Goal: Task Accomplishment & Management: Use online tool/utility

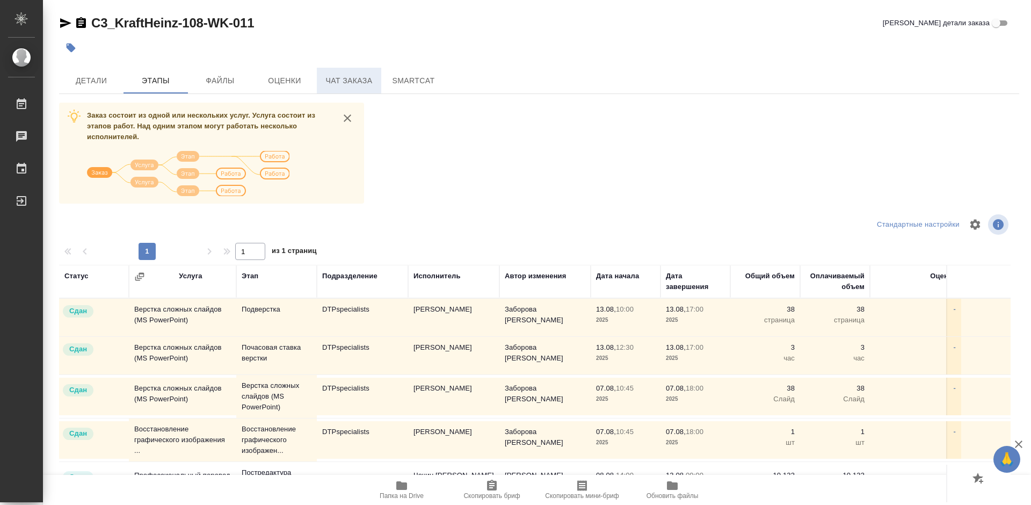
click at [341, 78] on span "Чат заказа" at bounding box center [349, 80] width 52 height 13
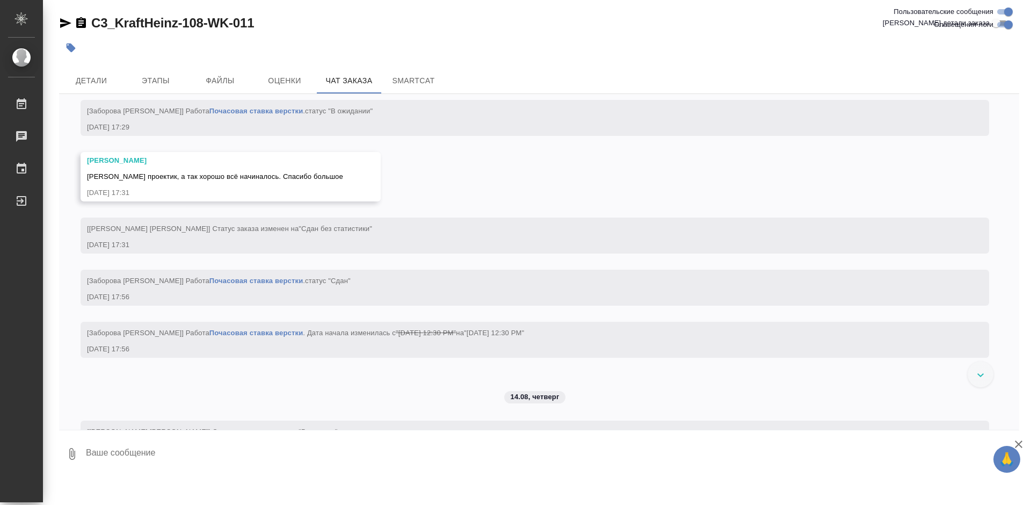
scroll to position [7905, 0]
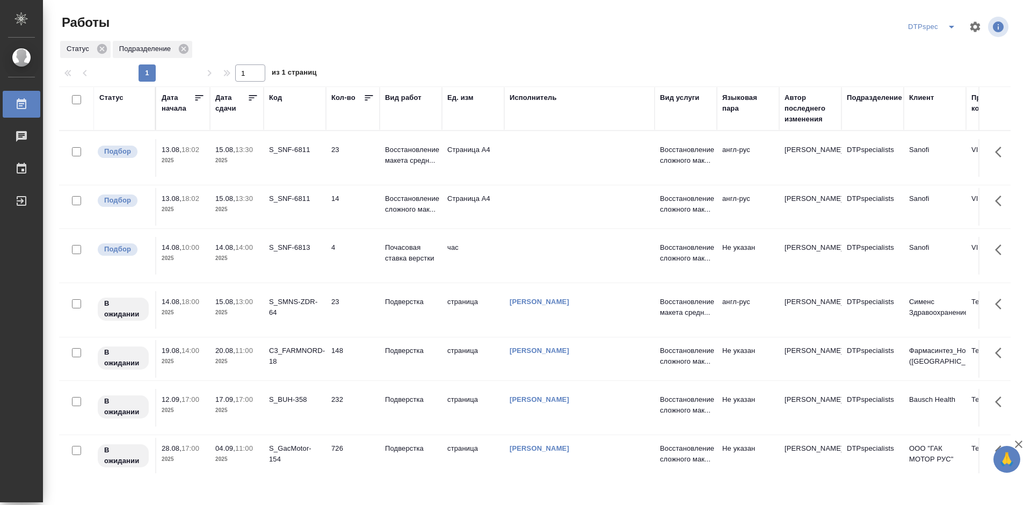
click at [255, 99] on icon at bounding box center [253, 97] width 11 height 11
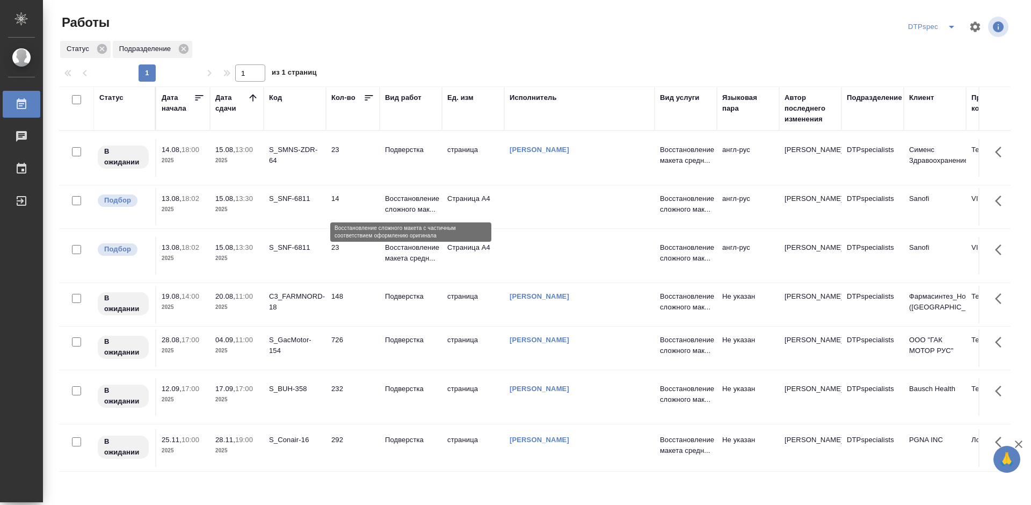
click at [414, 208] on p "Восстановление сложного мак..." at bounding box center [411, 203] width 52 height 21
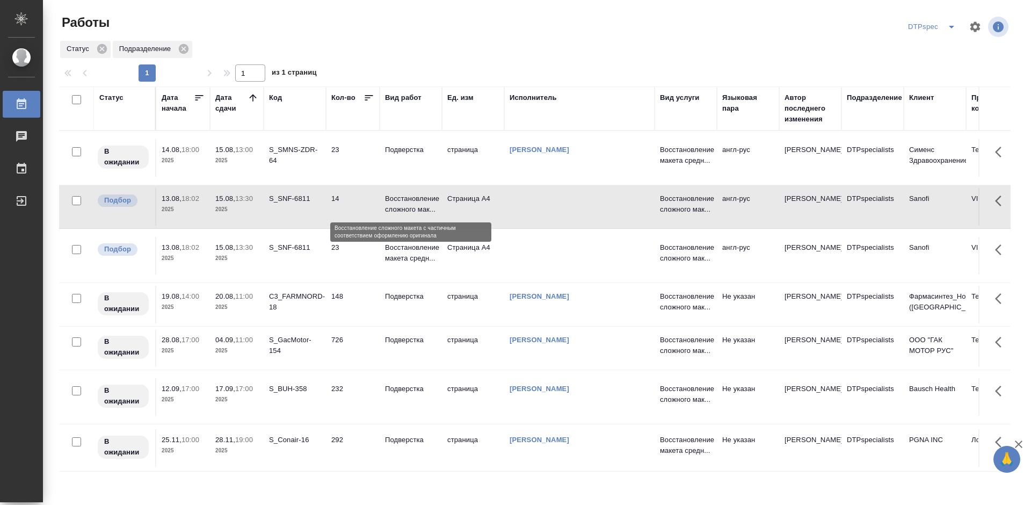
click at [414, 208] on p "Восстановление сложного мак..." at bounding box center [411, 203] width 52 height 21
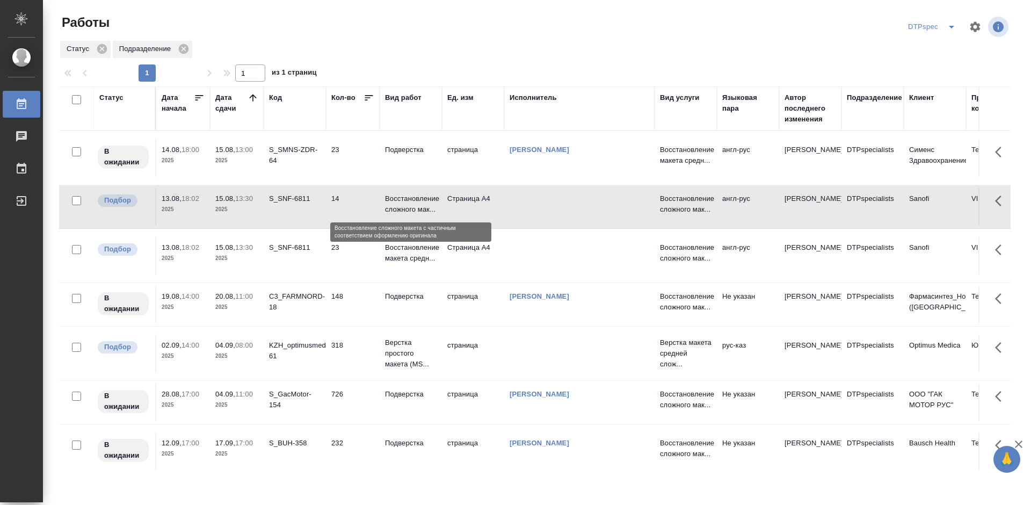
click at [407, 209] on p "Восстановление сложного мак..." at bounding box center [411, 203] width 52 height 21
click at [408, 155] on p "Восстановление макета средн..." at bounding box center [411, 149] width 52 height 11
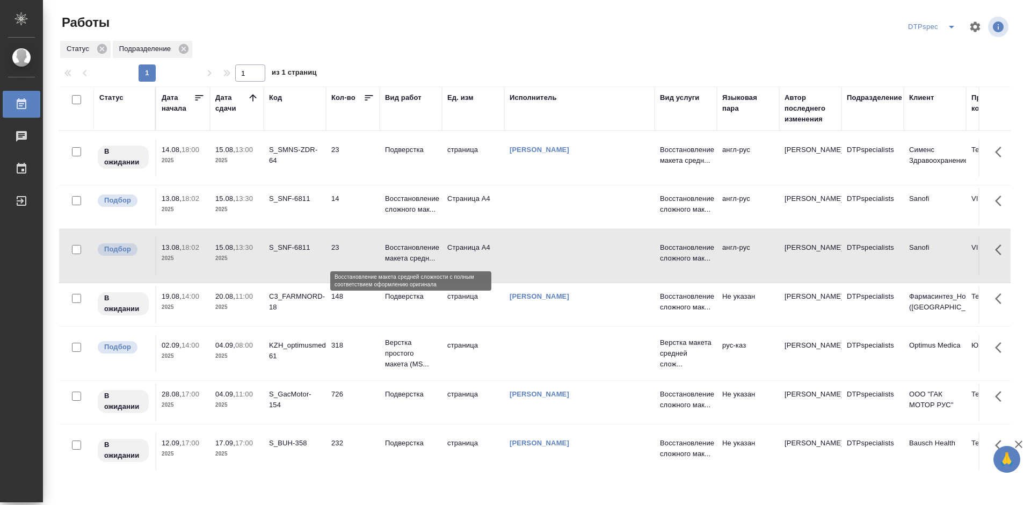
click at [408, 258] on p "Восстановление макета средн..." at bounding box center [411, 252] width 52 height 21
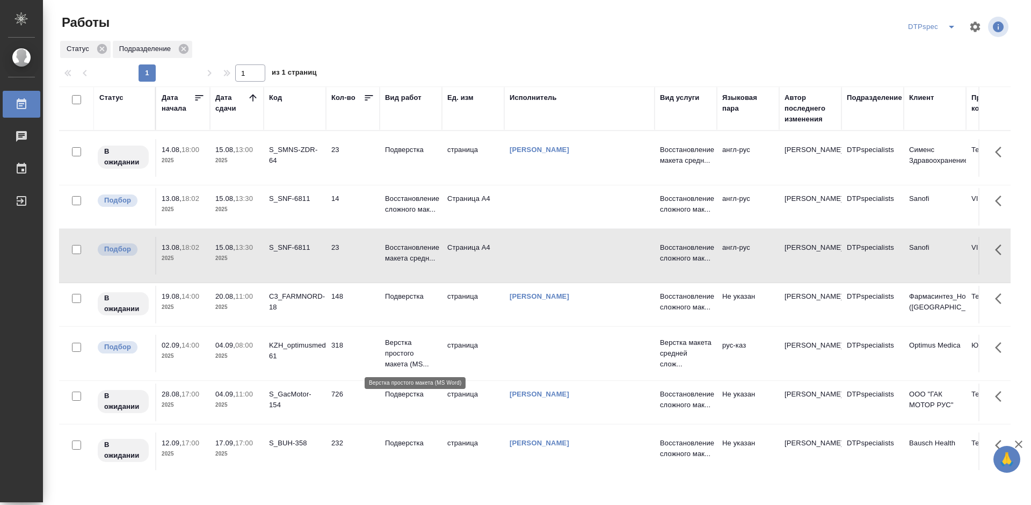
click at [396, 351] on p "Верстка простого макета (MS..." at bounding box center [411, 353] width 52 height 32
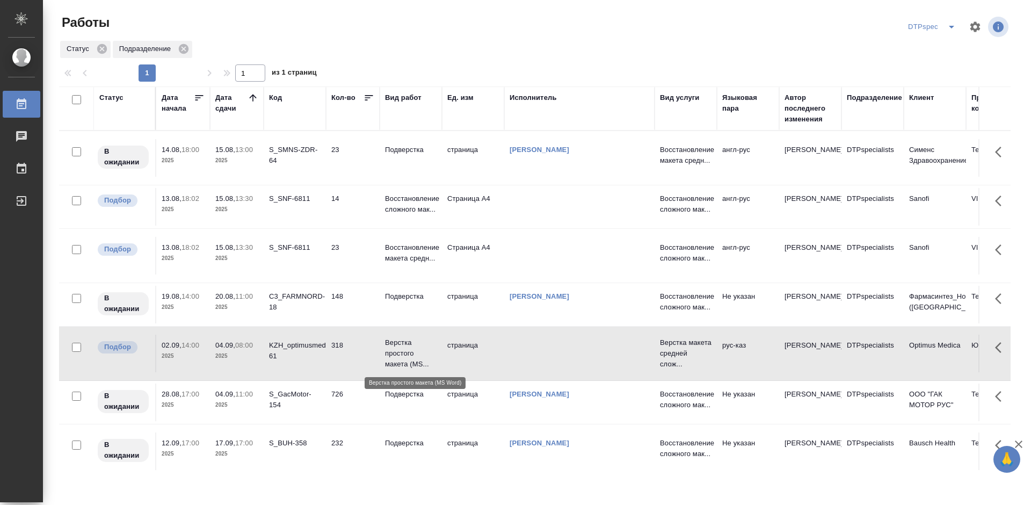
click at [396, 351] on p "Верстка простого макета (MS..." at bounding box center [411, 353] width 52 height 32
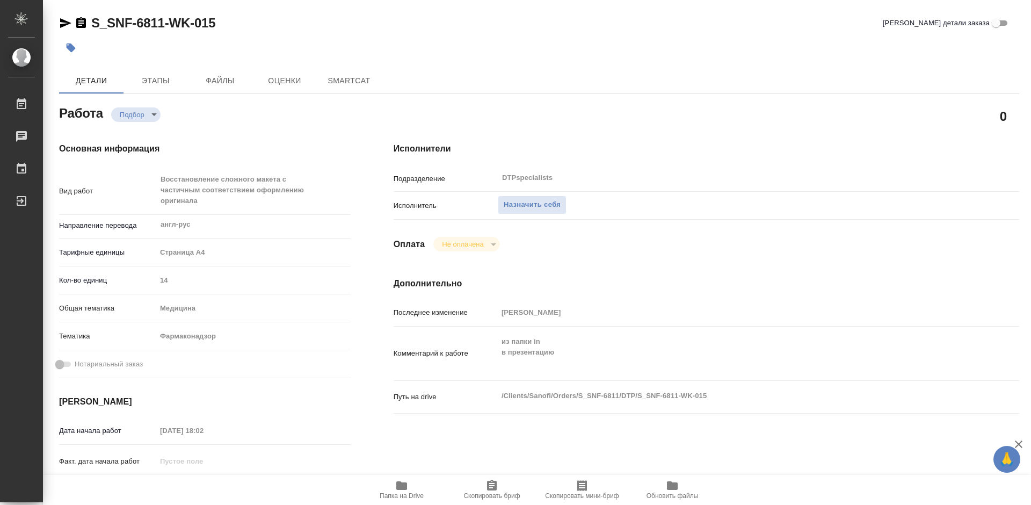
type textarea "x"
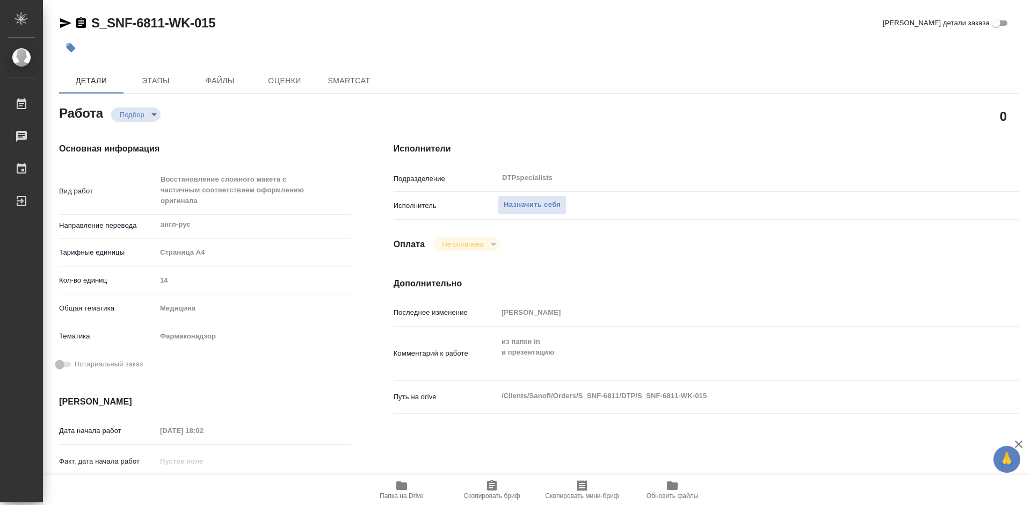
type textarea "x"
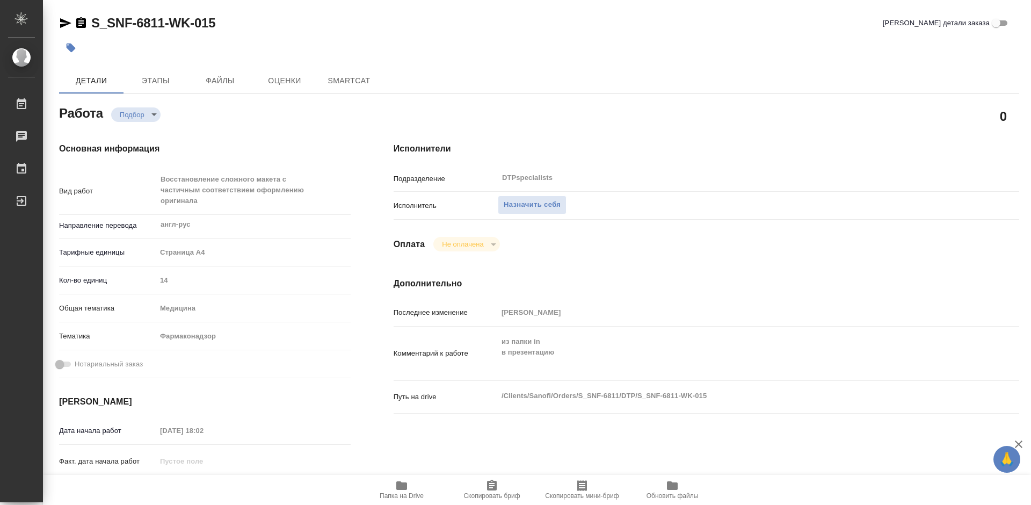
type textarea "x"
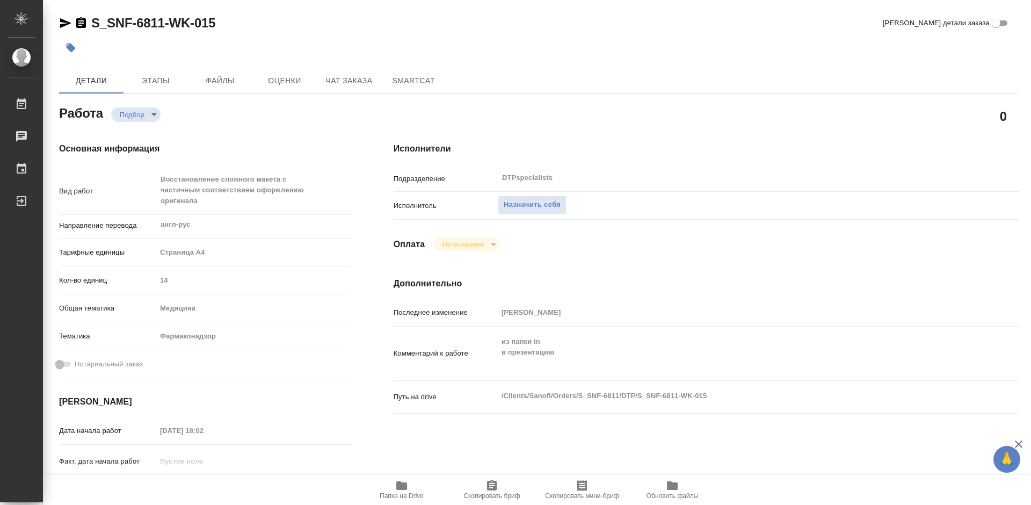
type textarea "x"
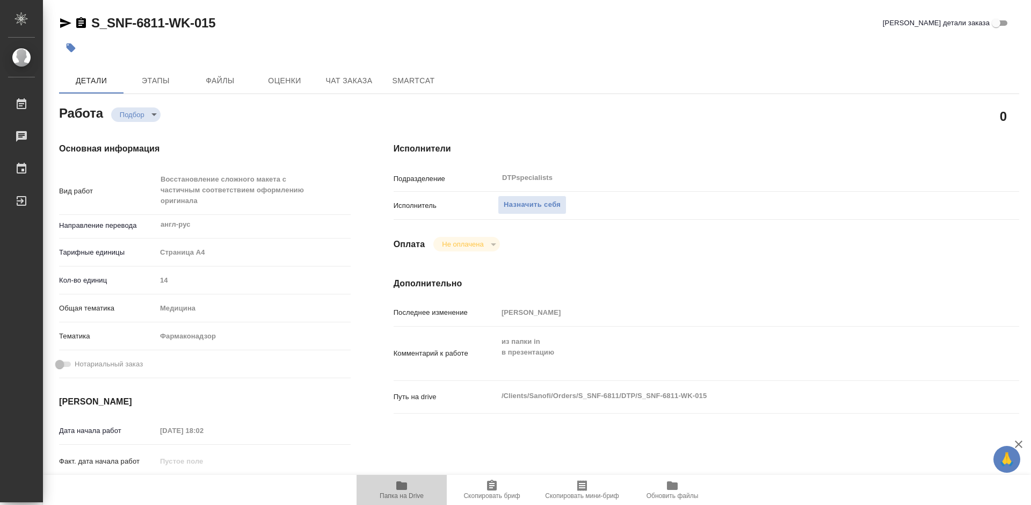
click at [400, 484] on icon "button" at bounding box center [401, 485] width 11 height 9
type textarea "x"
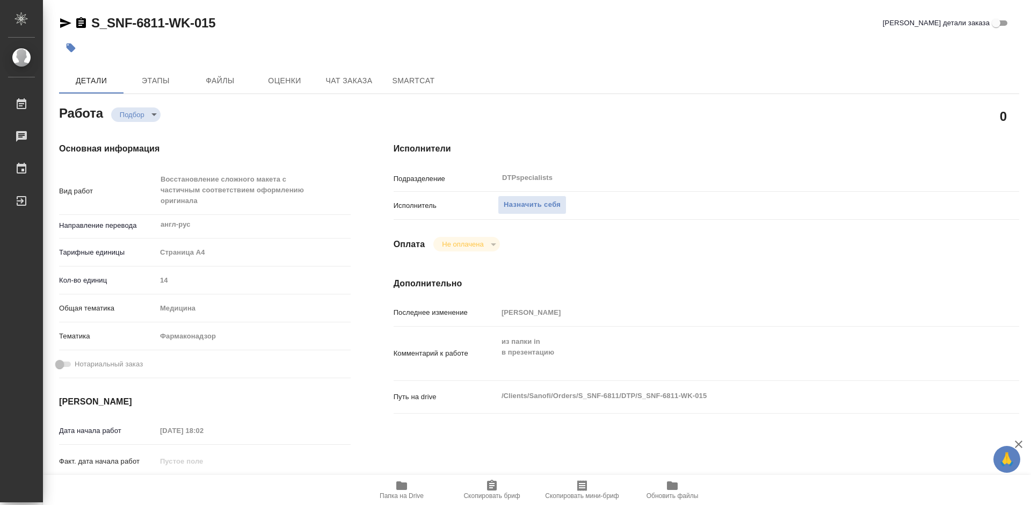
type textarea "x"
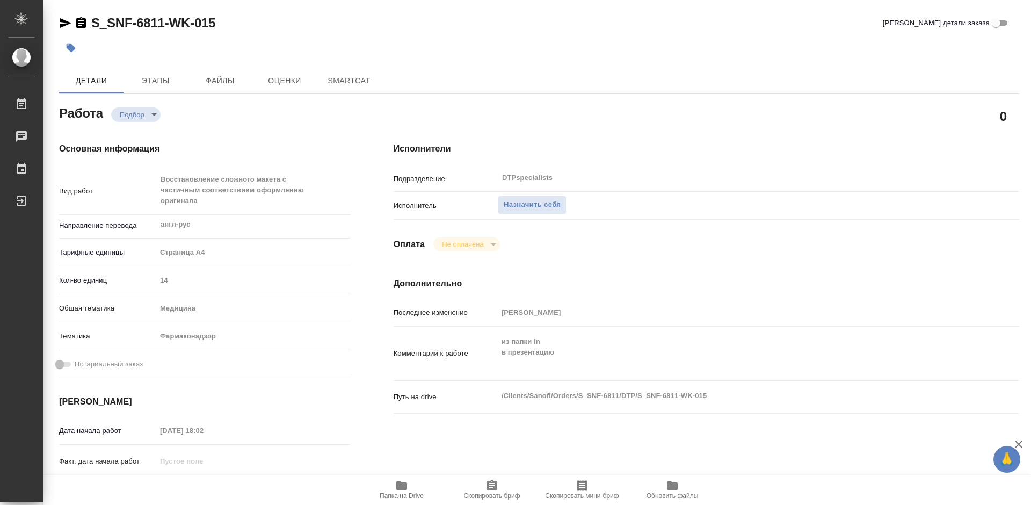
type textarea "x"
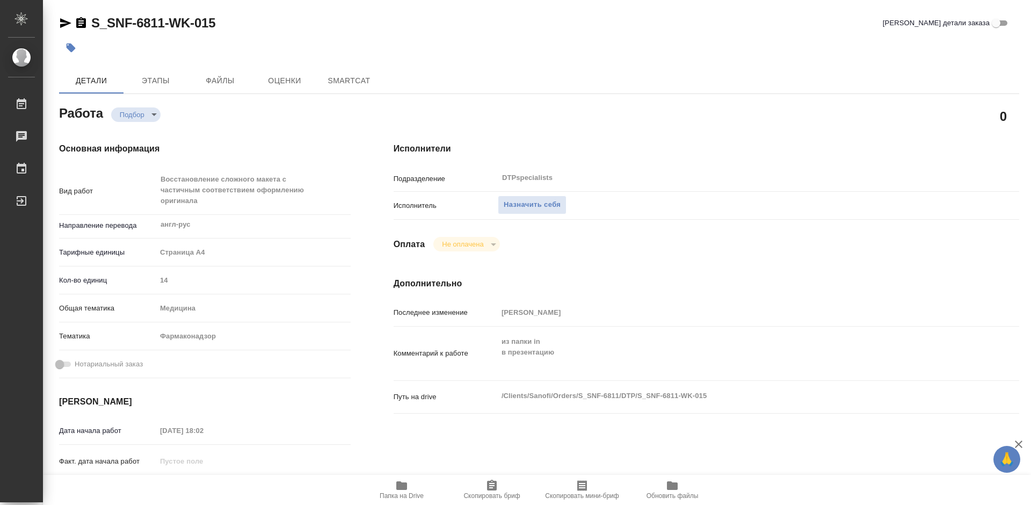
type textarea "x"
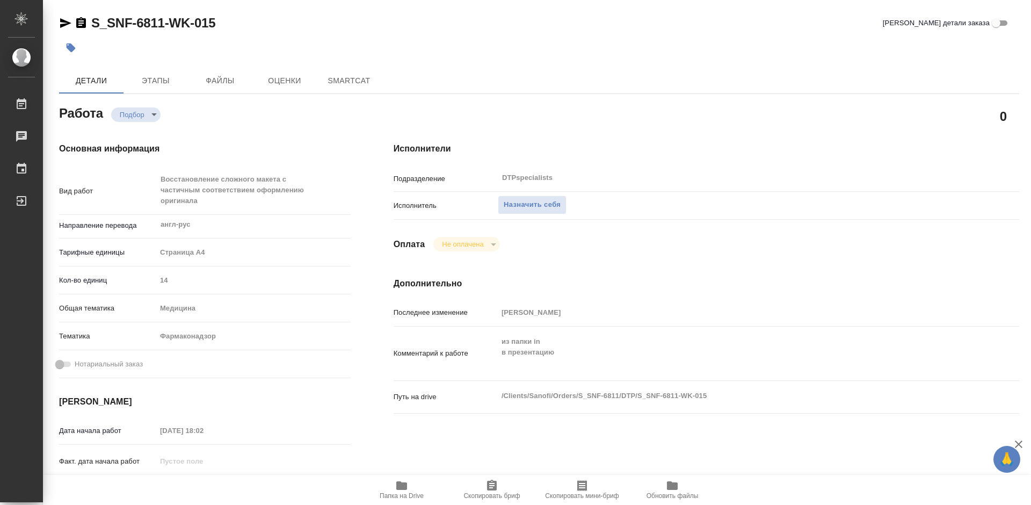
type textarea "x"
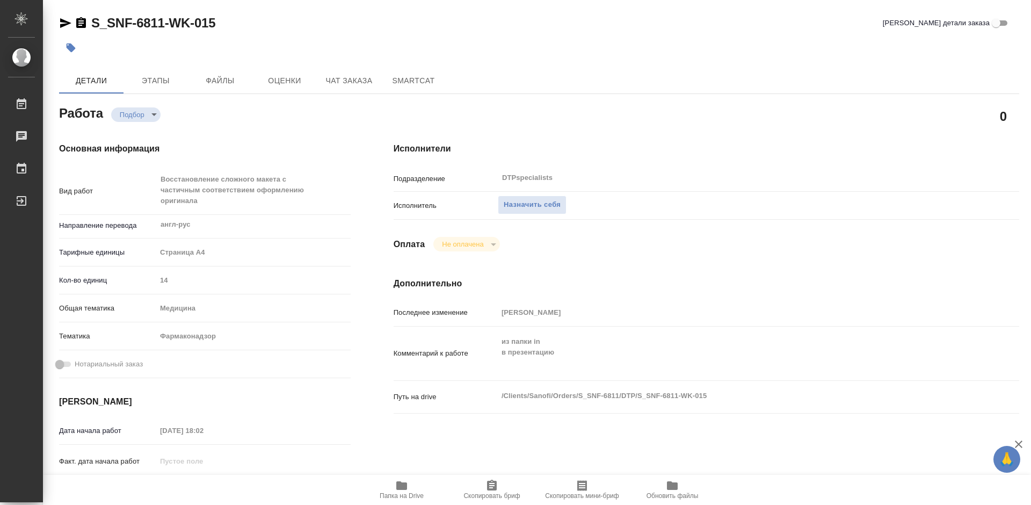
type textarea "x"
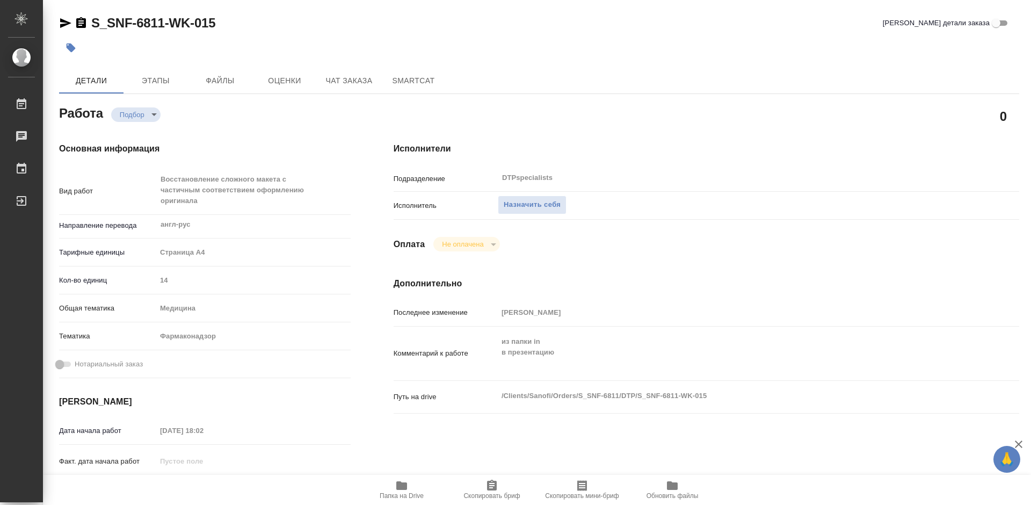
type textarea "x"
click at [399, 490] on icon "button" at bounding box center [401, 485] width 11 height 9
type textarea "x"
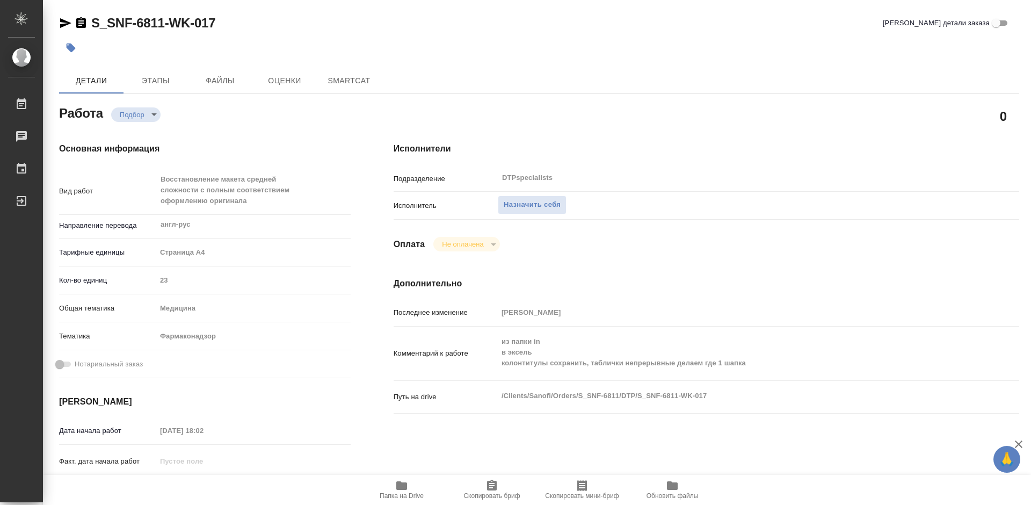
type textarea "x"
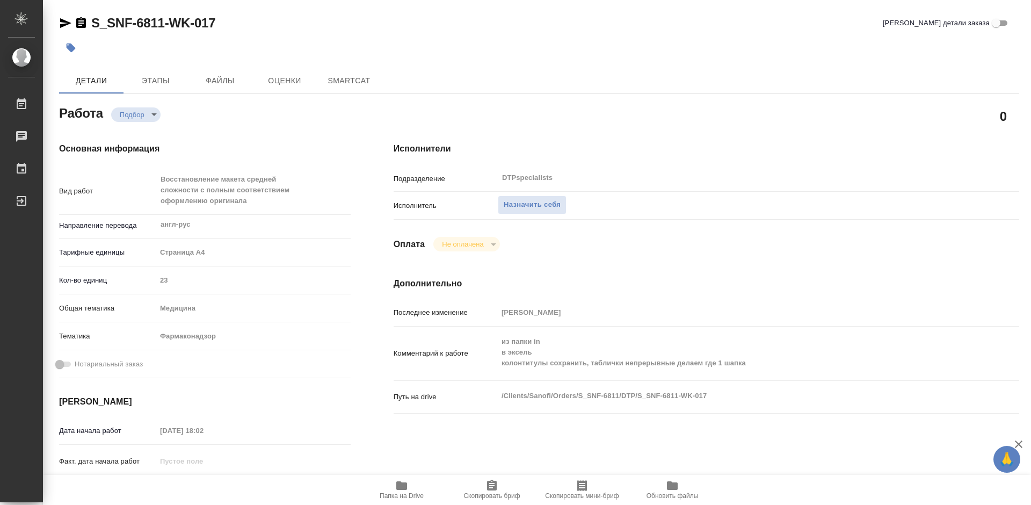
type textarea "x"
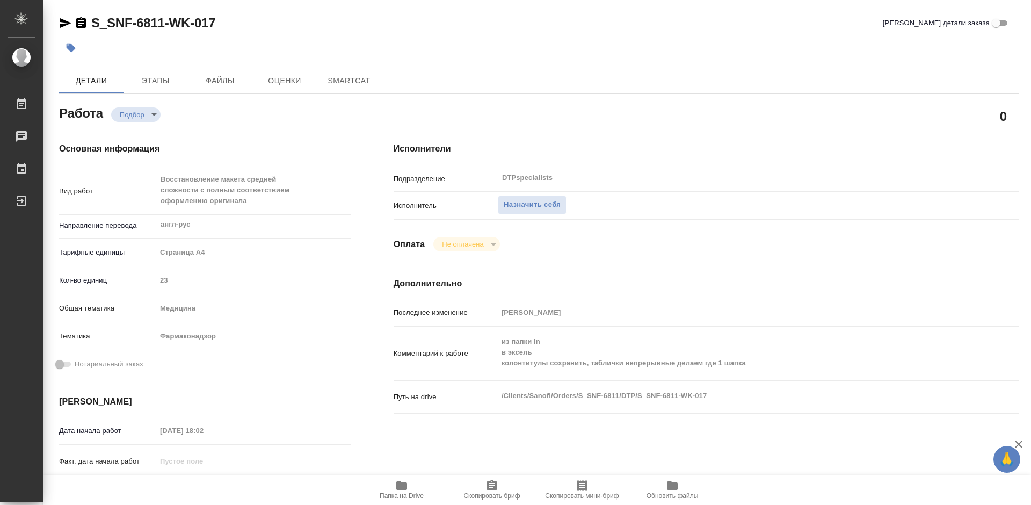
type textarea "x"
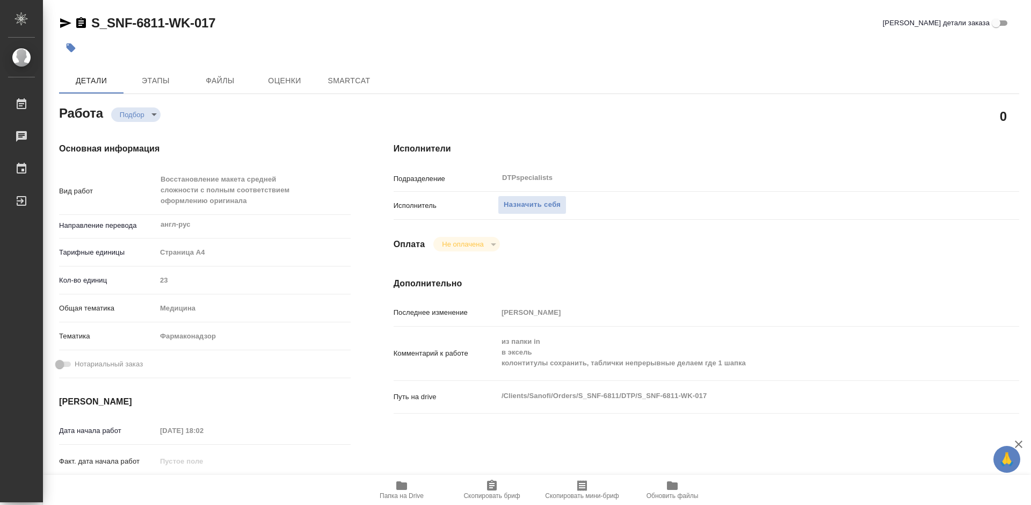
type textarea "x"
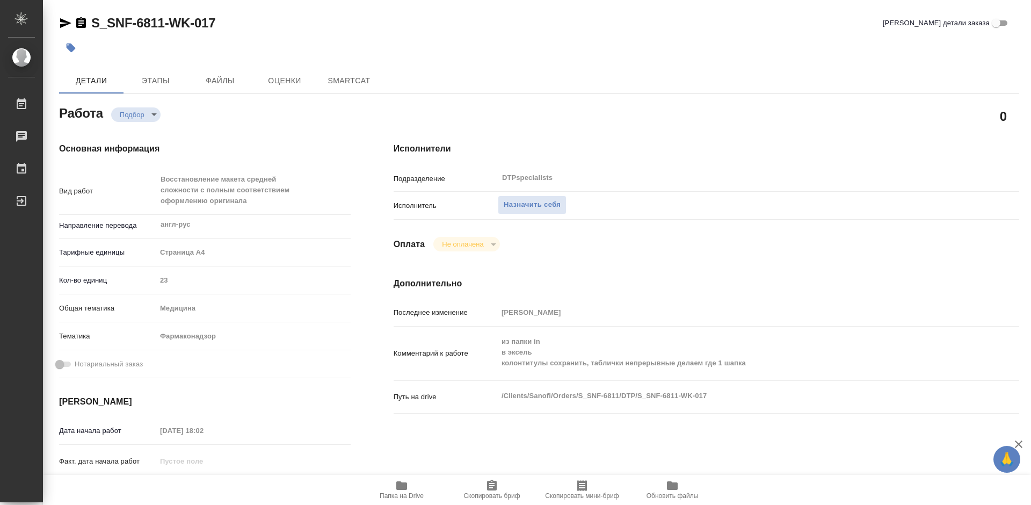
type textarea "x"
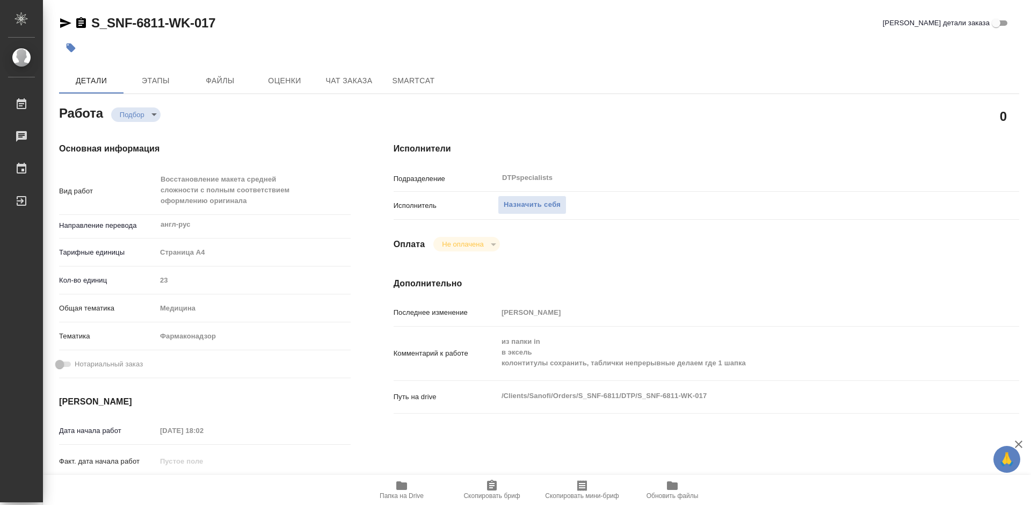
type textarea "x"
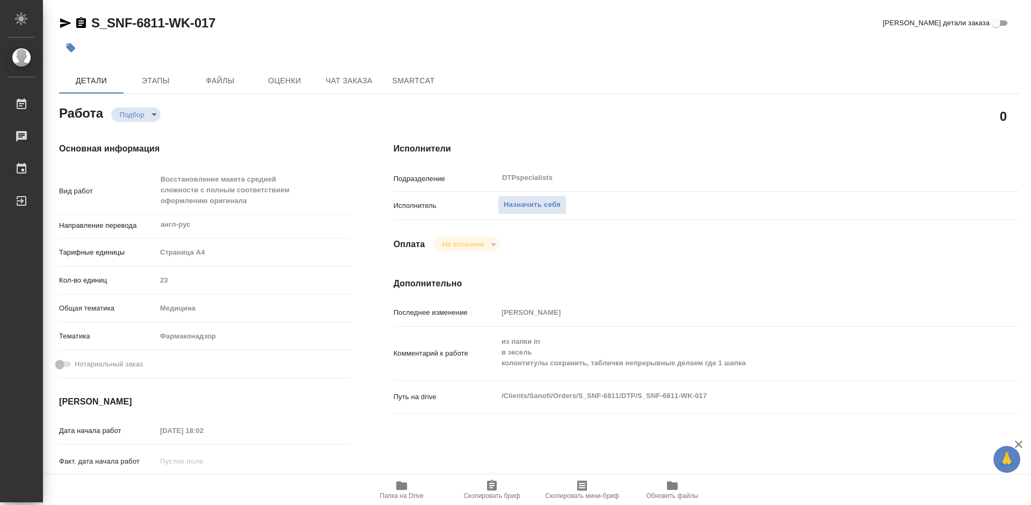
type textarea "x"
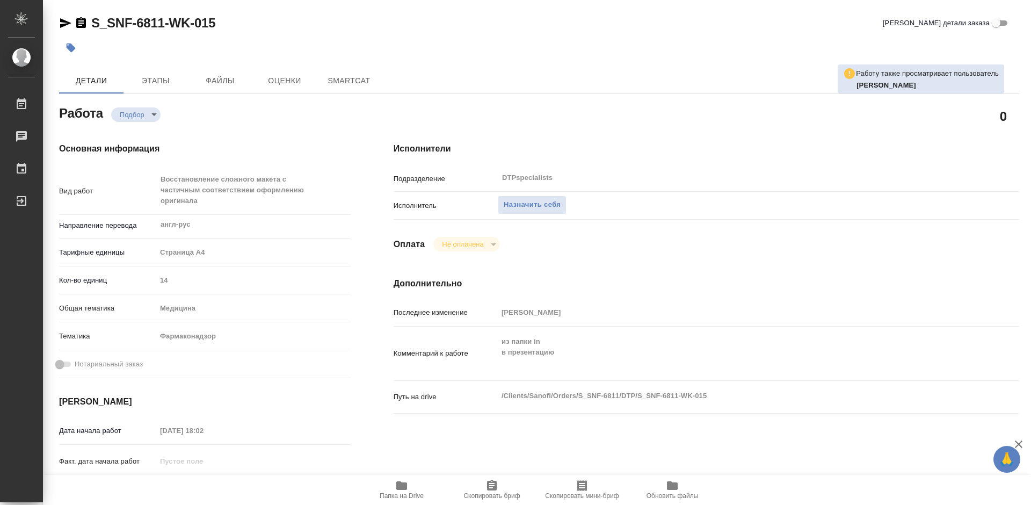
type textarea "x"
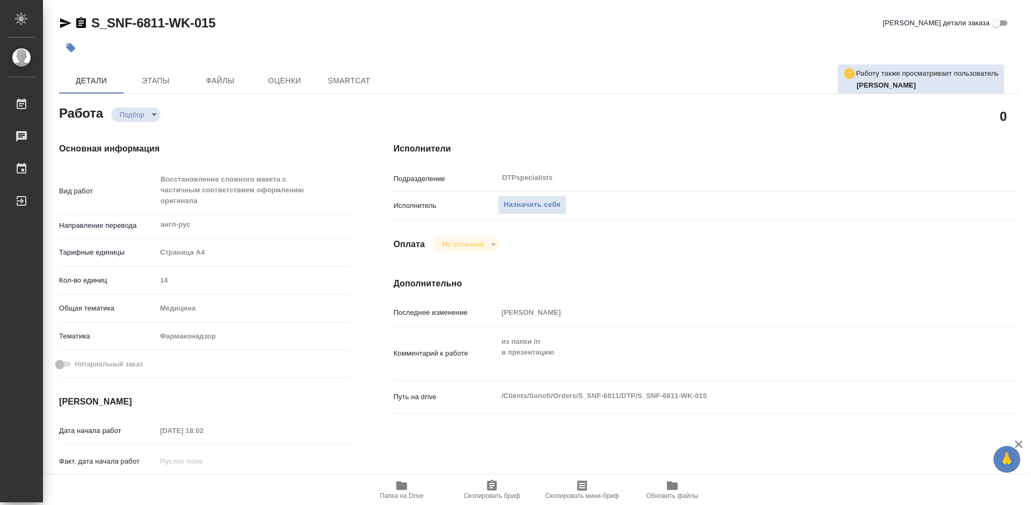
type textarea "x"
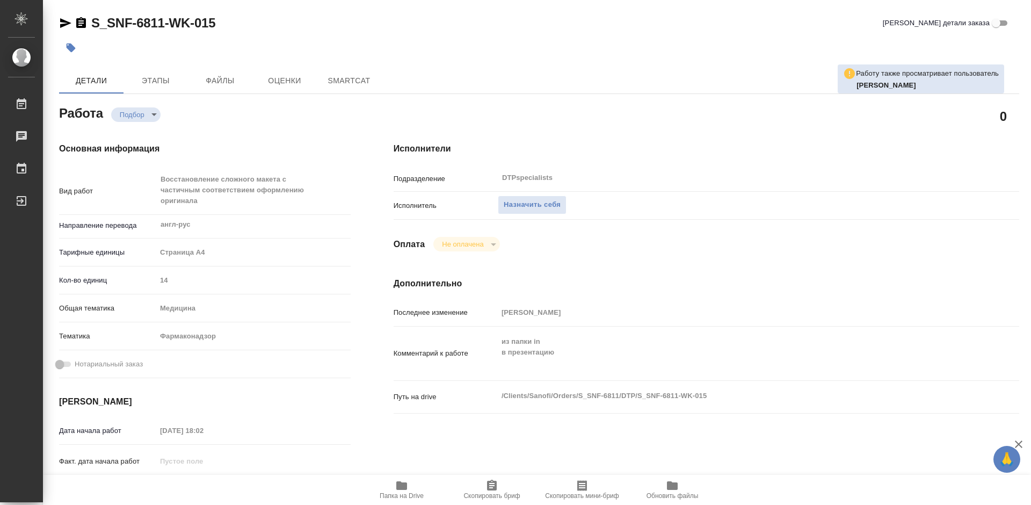
type textarea "x"
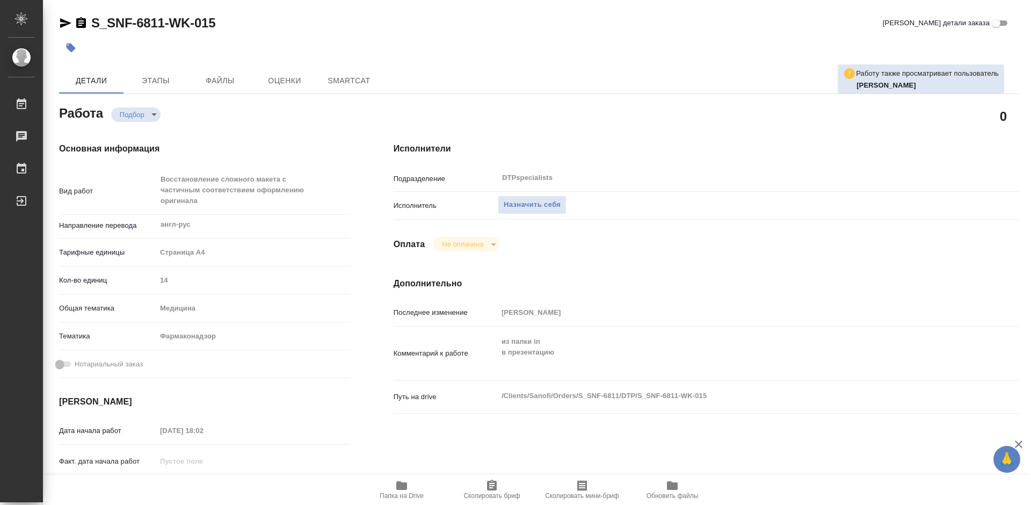
type textarea "x"
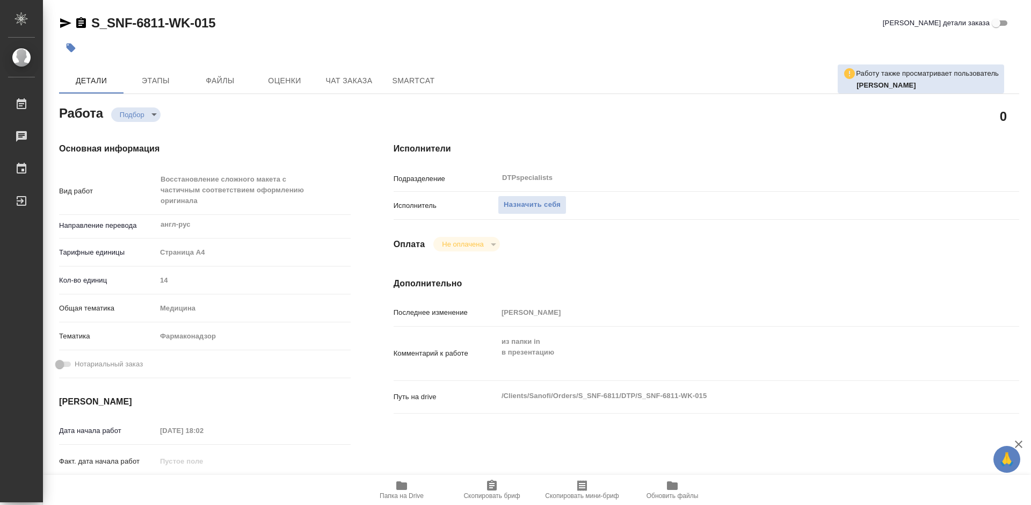
type textarea "x"
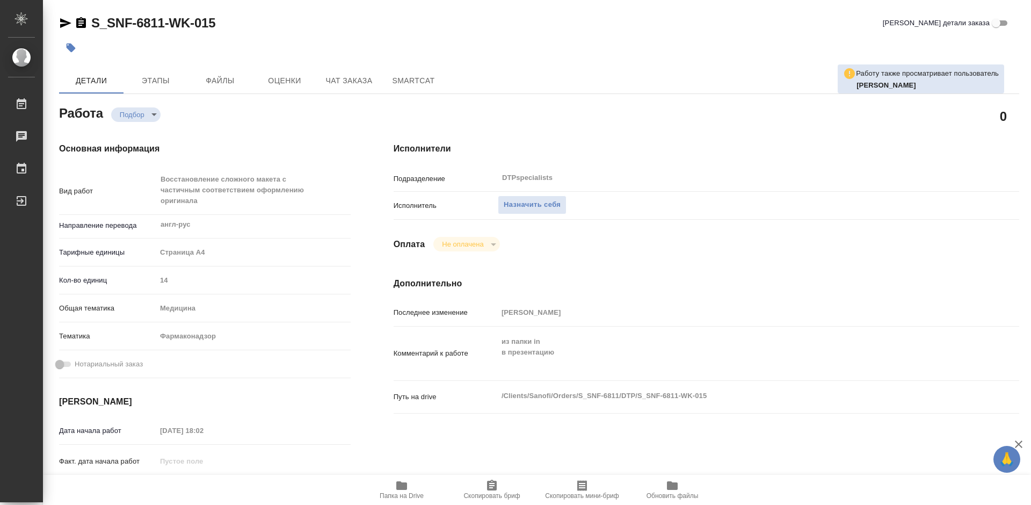
type textarea "x"
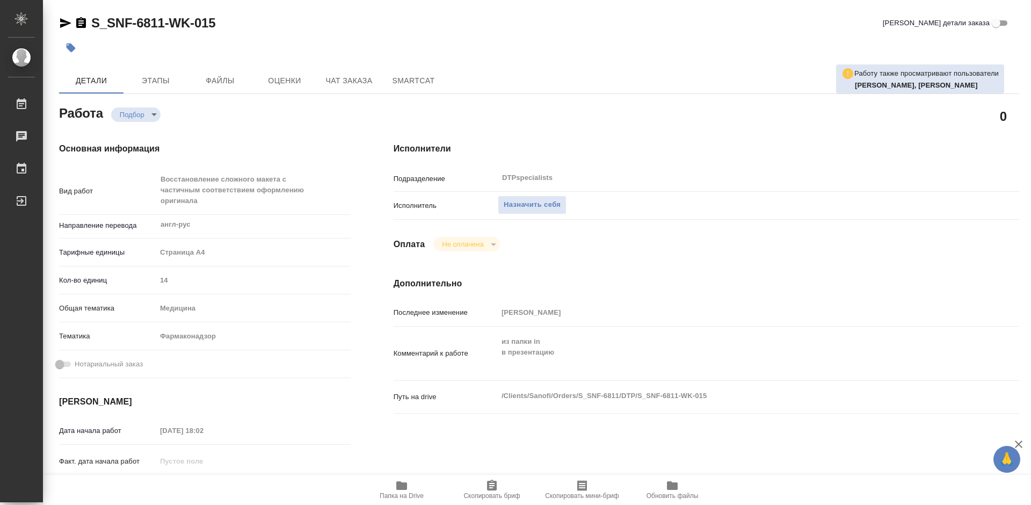
type textarea "x"
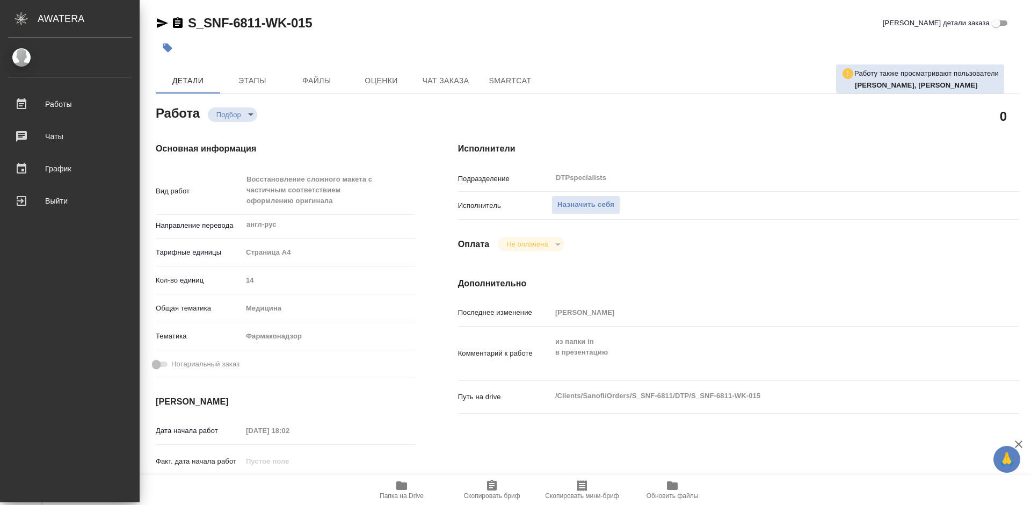
type textarea "x"
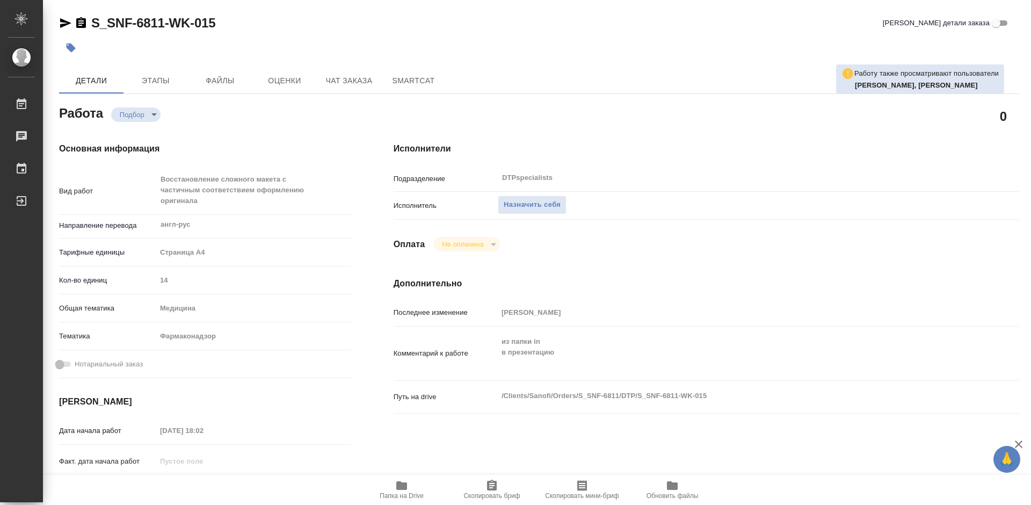
click at [396, 489] on icon "button" at bounding box center [401, 485] width 13 height 13
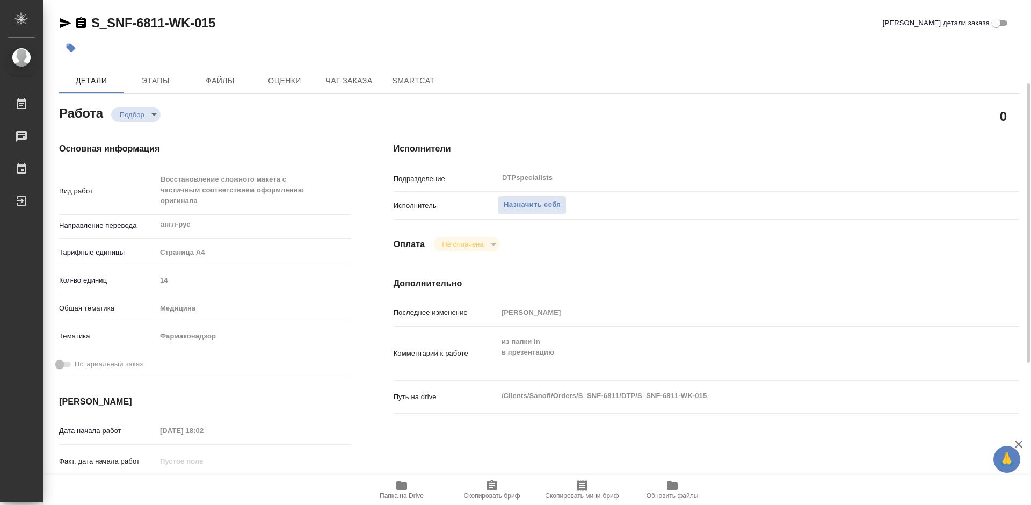
scroll to position [54, 0]
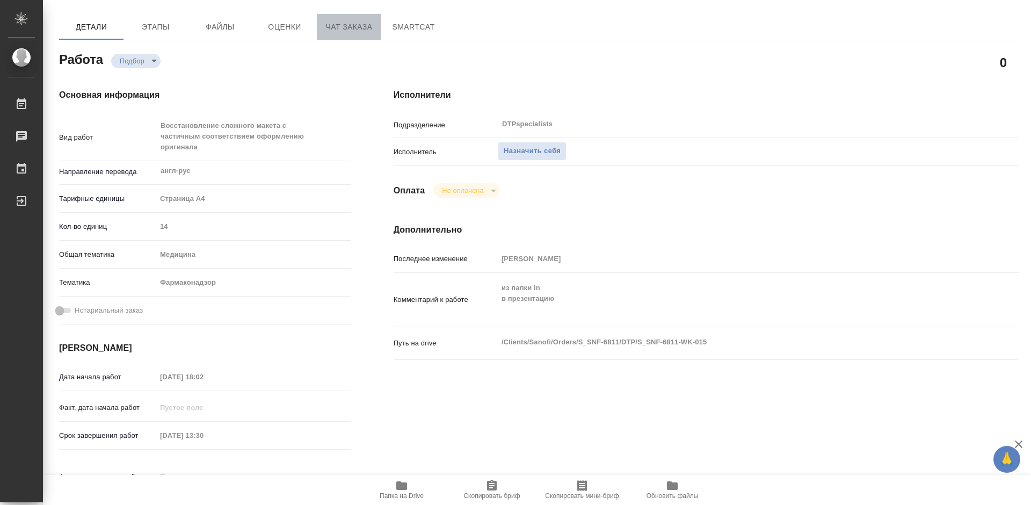
click at [336, 30] on span "Чат заказа" at bounding box center [349, 26] width 52 height 13
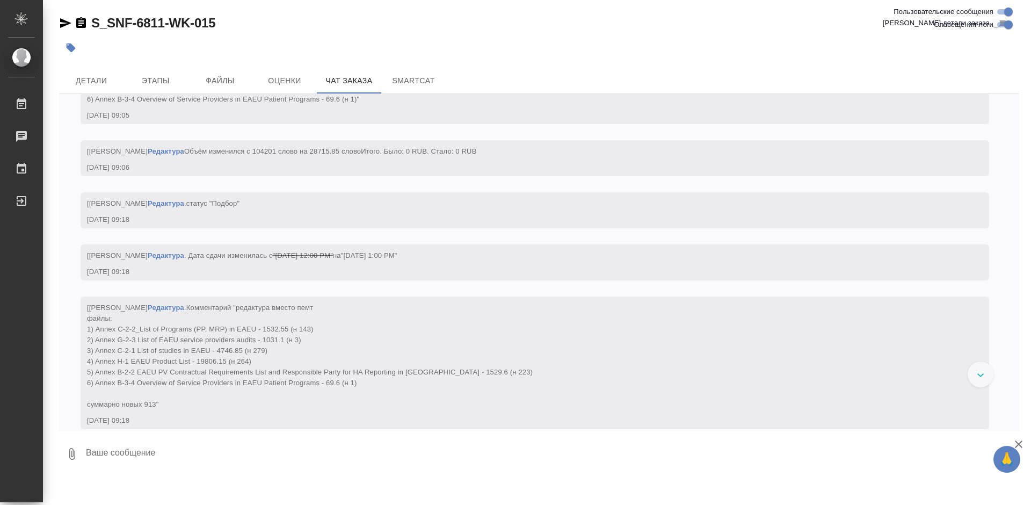
scroll to position [6623, 0]
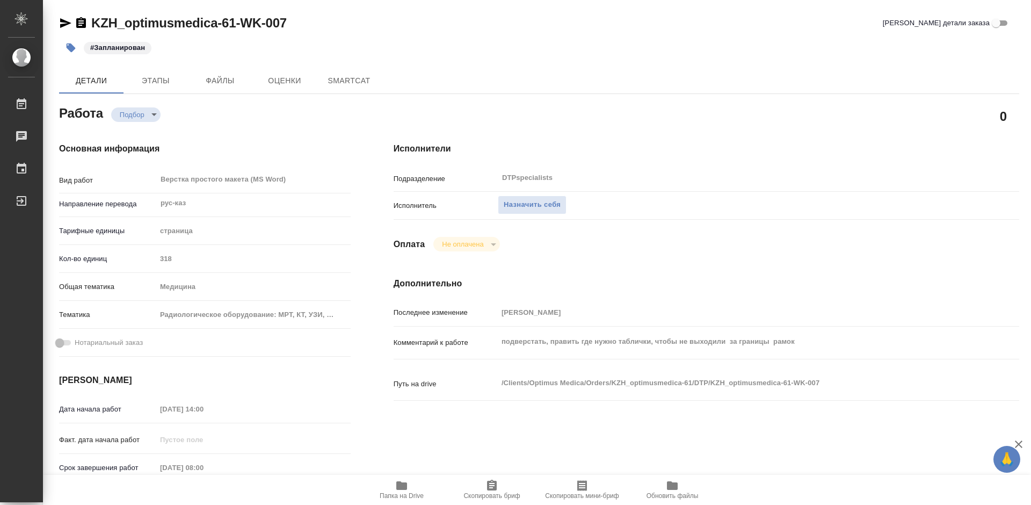
type textarea "x"
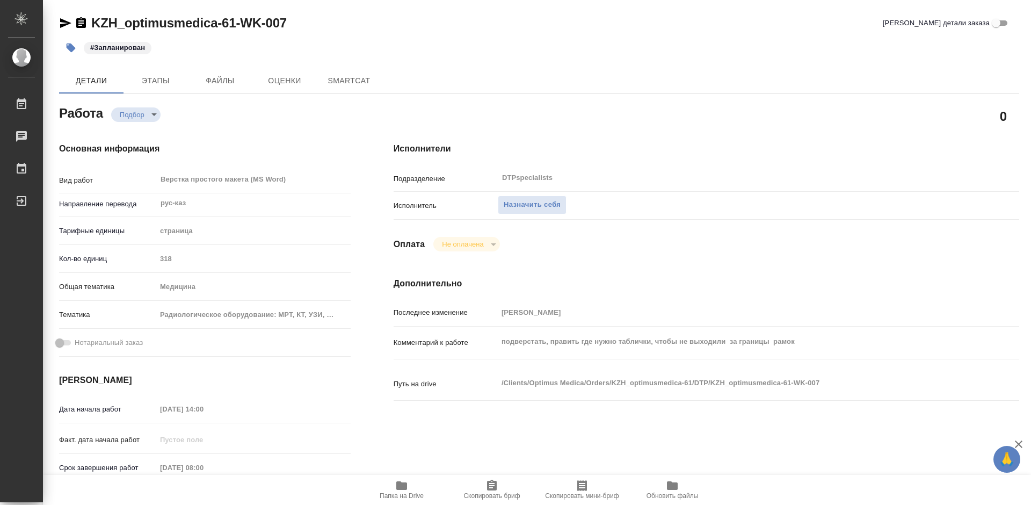
type textarea "x"
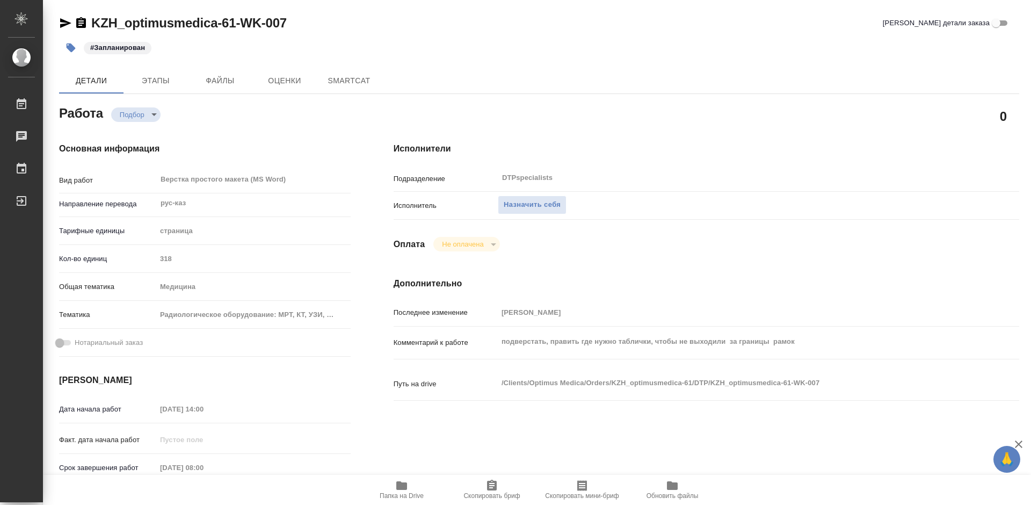
type textarea "x"
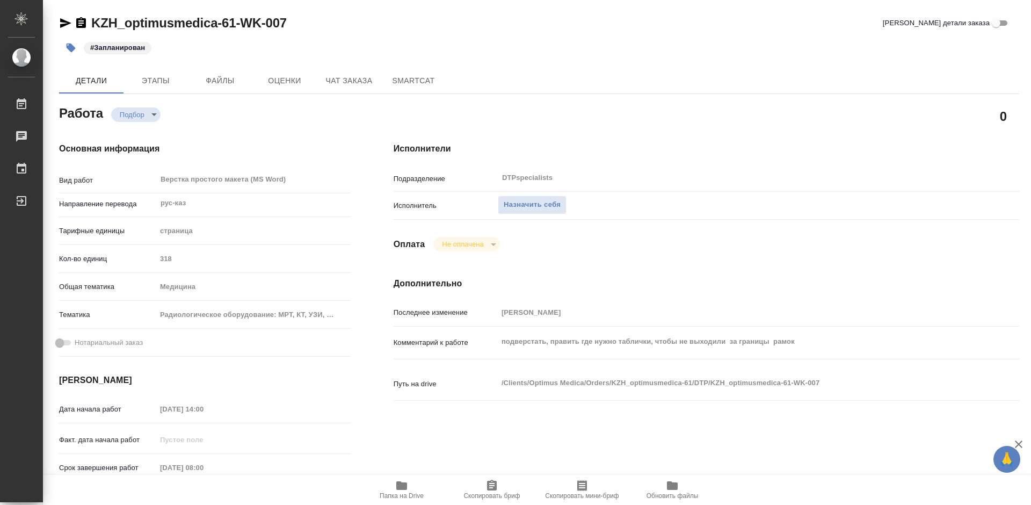
type textarea "x"
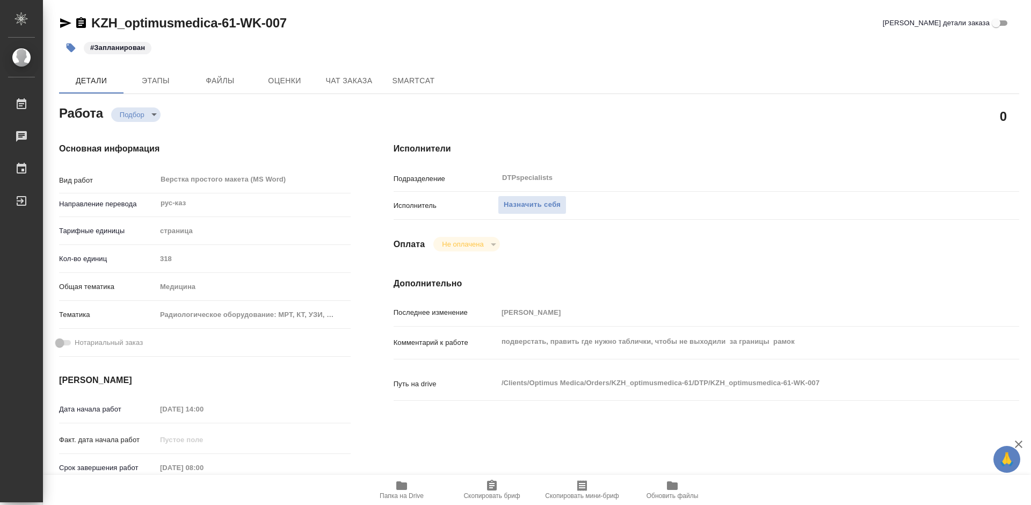
click at [416, 487] on span "Папка на Drive" at bounding box center [401, 489] width 77 height 20
type textarea "x"
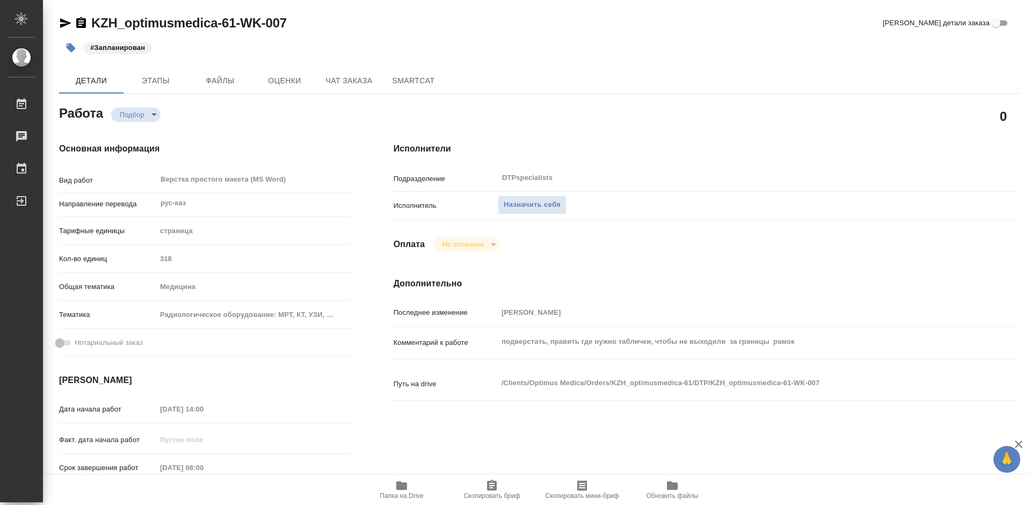
type textarea "x"
